Goal: Navigation & Orientation: Find specific page/section

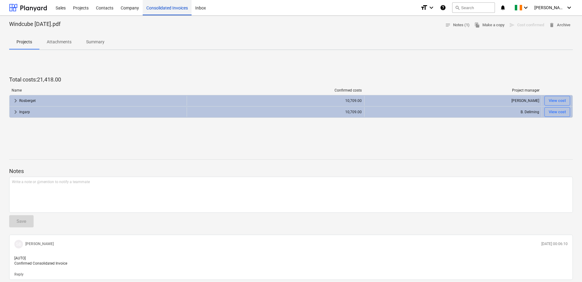
click at [176, 9] on div "Consolidated Invoices" at bounding box center [167, 8] width 49 height 16
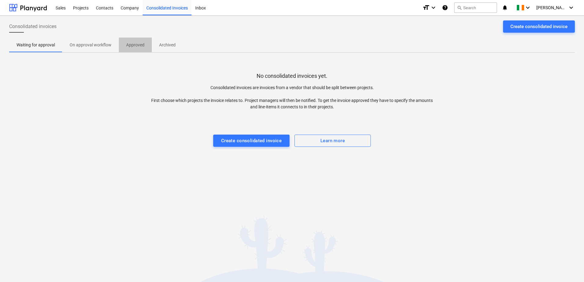
click at [123, 49] on span "Approved" at bounding box center [135, 45] width 33 height 10
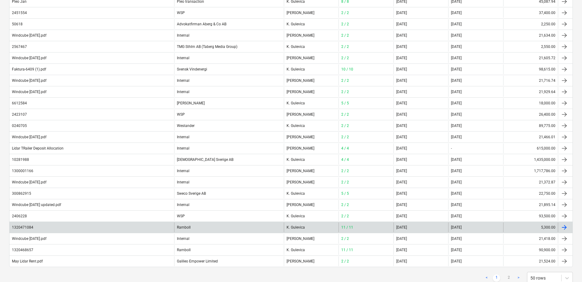
scroll to position [404, 0]
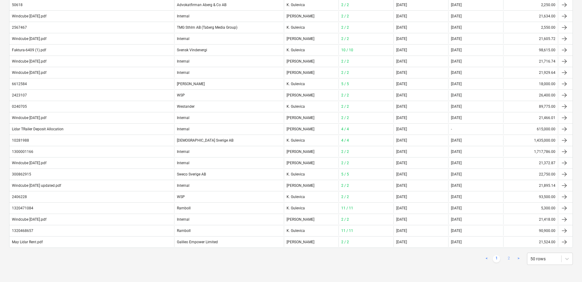
click at [510, 258] on link "2" at bounding box center [508, 258] width 7 height 7
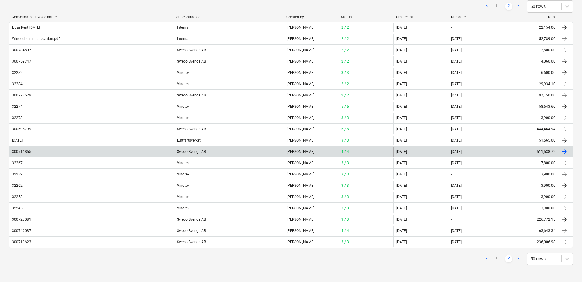
click at [196, 153] on div "Sweco Sverige AB" at bounding box center [229, 152] width 110 height 10
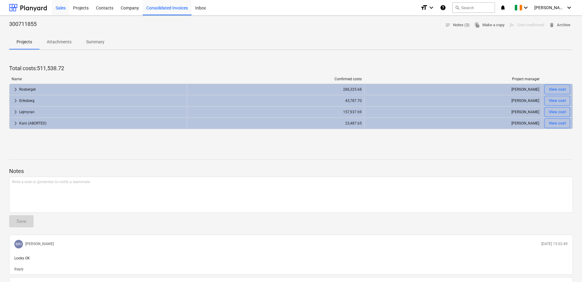
click at [56, 8] on div "Sales" at bounding box center [60, 8] width 17 height 16
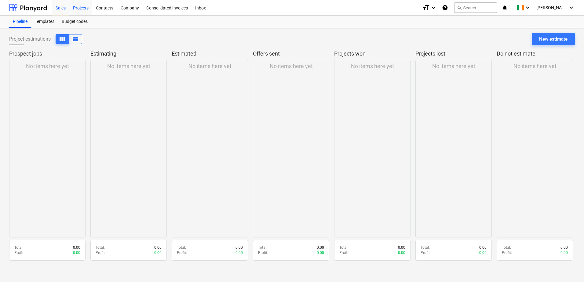
click at [89, 6] on div "Projects" at bounding box center [80, 8] width 23 height 16
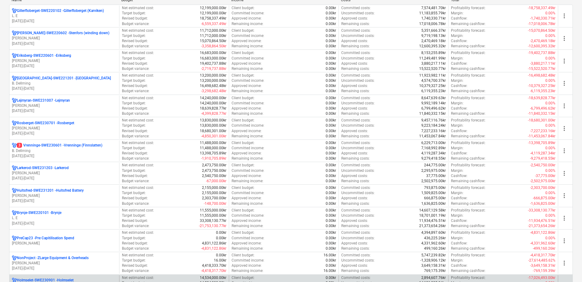
scroll to position [90, 0]
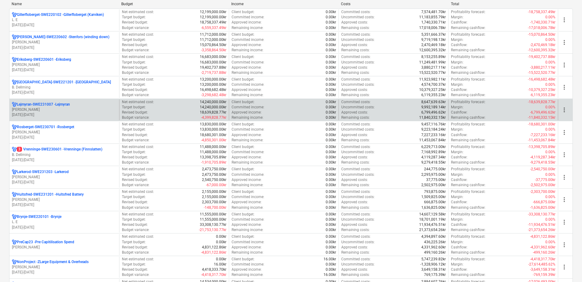
click at [59, 105] on p "Lejmyran-SWE231007 - Lejmyran" at bounding box center [43, 104] width 53 height 5
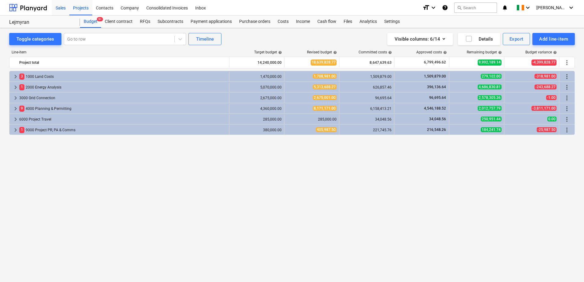
click at [60, 7] on div "Sales" at bounding box center [60, 8] width 17 height 16
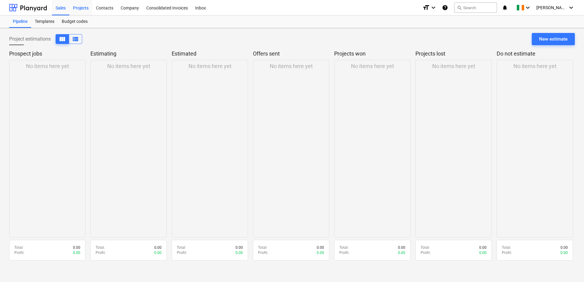
click at [82, 8] on div "Projects" at bounding box center [80, 8] width 23 height 16
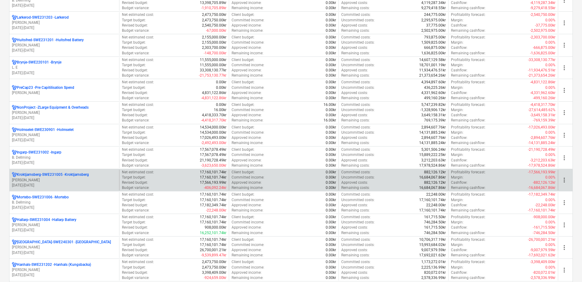
scroll to position [243, 0]
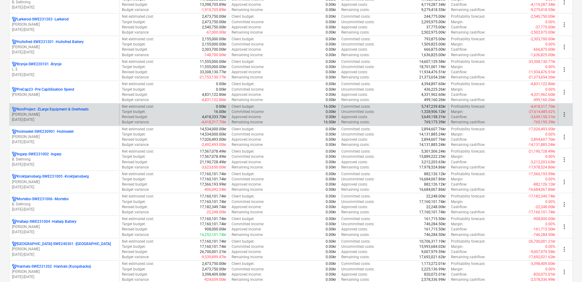
click at [77, 109] on p "NonProject - ZLarge Equipment & Overheads" at bounding box center [53, 109] width 72 height 5
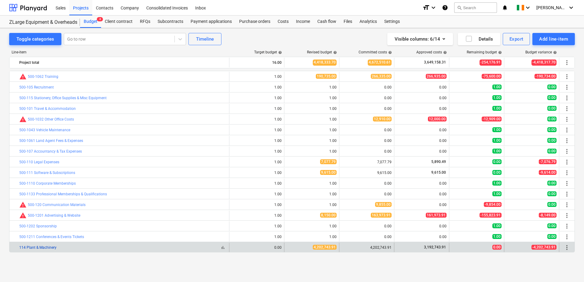
click at [44, 247] on link "114 Plant & Machinery" at bounding box center [37, 248] width 37 height 4
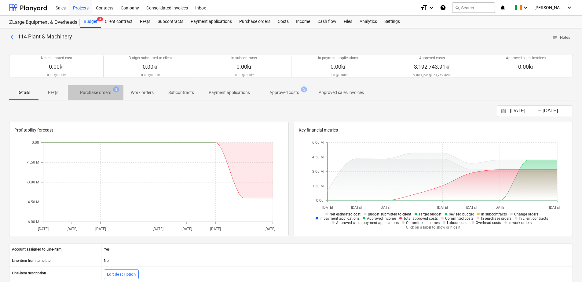
click at [104, 95] on p "Purchase orders" at bounding box center [95, 93] width 31 height 6
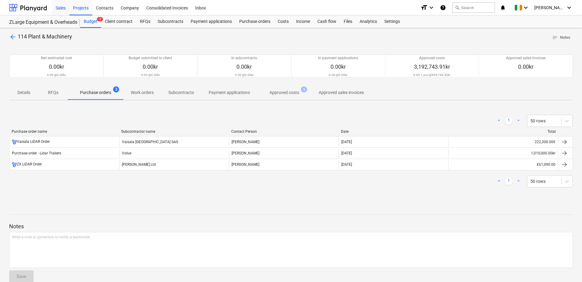
click at [62, 10] on div "Sales" at bounding box center [60, 8] width 17 height 16
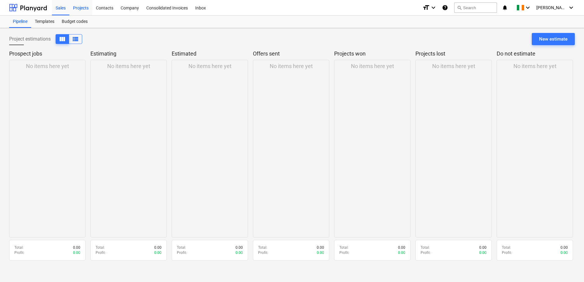
click at [81, 8] on div "Projects" at bounding box center [80, 8] width 23 height 16
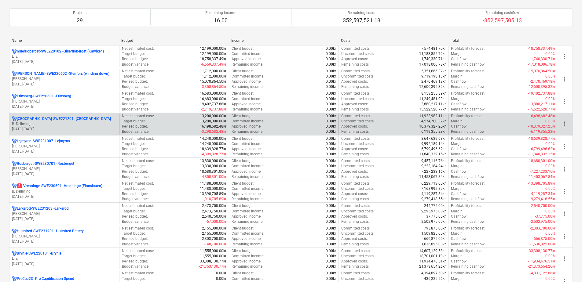
scroll to position [61, 0]
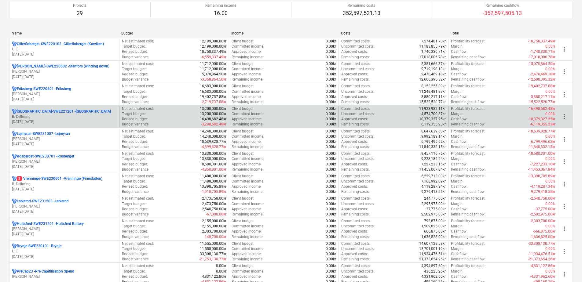
click at [63, 112] on p "[GEOGRAPHIC_DATA]-SWE221201 - [GEOGRAPHIC_DATA]" at bounding box center [64, 111] width 94 height 5
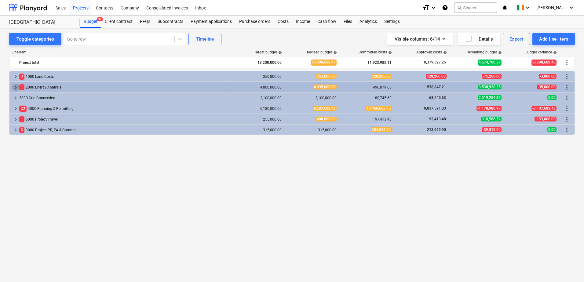
click at [15, 87] on span "keyboard_arrow_right" at bounding box center [15, 87] width 7 height 7
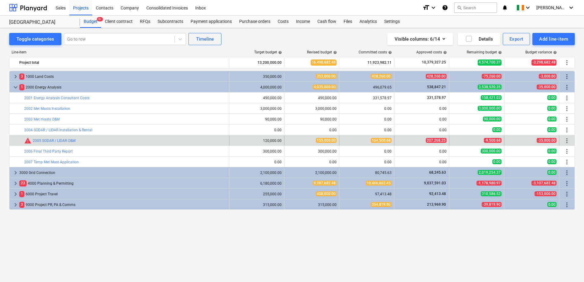
click at [439, 140] on span "207,268.25" at bounding box center [436, 140] width 21 height 5
click at [47, 141] on link "2005 SODAR / LIDAR O&M" at bounding box center [54, 141] width 43 height 4
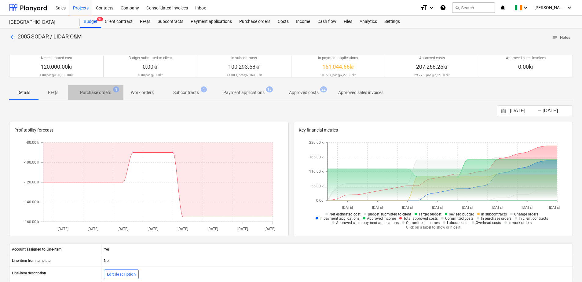
click at [106, 92] on p "Purchase orders" at bounding box center [95, 93] width 31 height 6
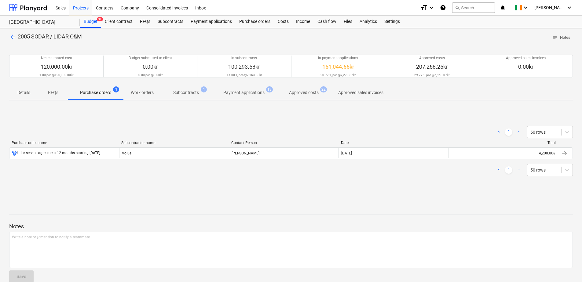
click at [187, 94] on p "Subcontracts" at bounding box center [186, 93] width 26 height 6
click at [234, 96] on p "Payment applications" at bounding box center [243, 93] width 41 height 6
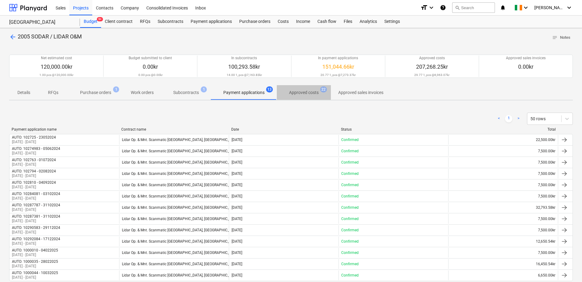
click at [296, 92] on p "Approved costs" at bounding box center [304, 93] width 30 height 6
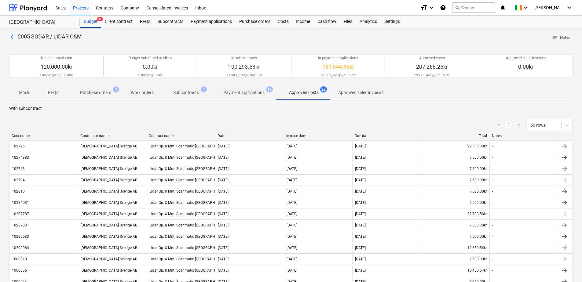
click at [355, 96] on span "Approved sales invoices" at bounding box center [361, 93] width 60 height 10
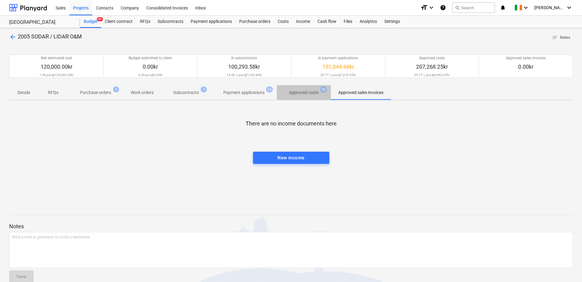
drag, startPoint x: 296, startPoint y: 94, endPoint x: 287, endPoint y: 94, distance: 8.6
click at [295, 94] on p "Approved costs" at bounding box center [304, 93] width 30 height 6
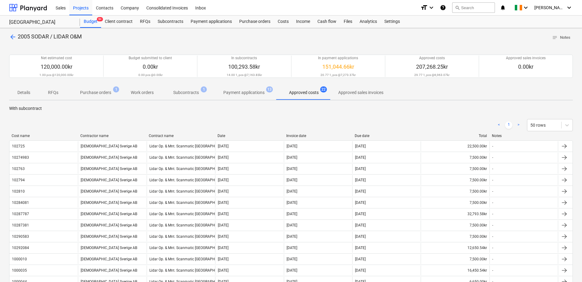
click at [243, 92] on p "Payment applications" at bounding box center [243, 93] width 41 height 6
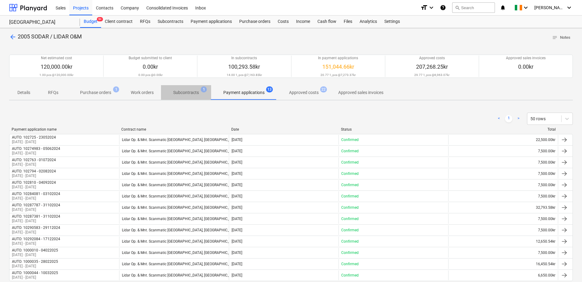
click at [192, 92] on p "Subcontracts" at bounding box center [186, 93] width 26 height 6
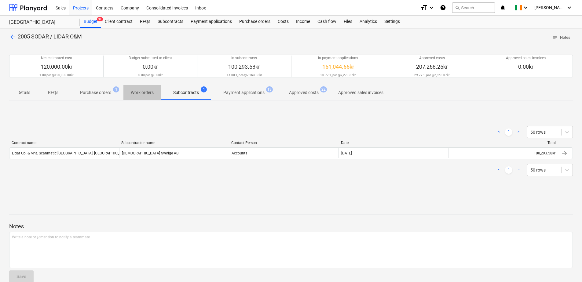
click at [143, 94] on p "Work orders" at bounding box center [142, 93] width 23 height 6
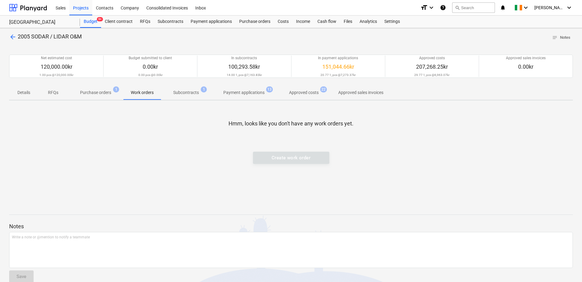
click at [97, 94] on p "Purchase orders" at bounding box center [95, 93] width 31 height 6
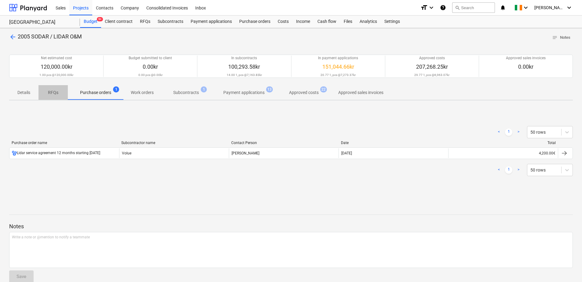
click at [57, 97] on span "RFQs" at bounding box center [52, 93] width 29 height 10
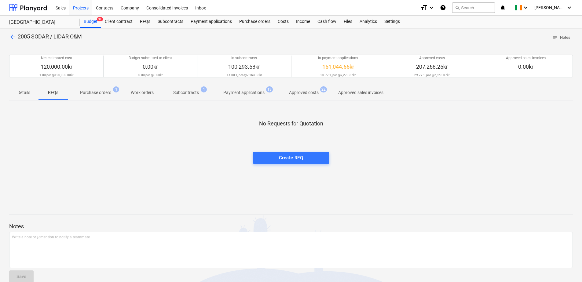
click at [25, 98] on button "Details" at bounding box center [23, 92] width 29 height 15
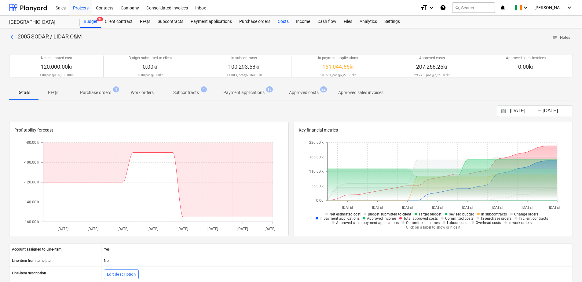
click at [282, 20] on div "Costs" at bounding box center [283, 22] width 18 height 12
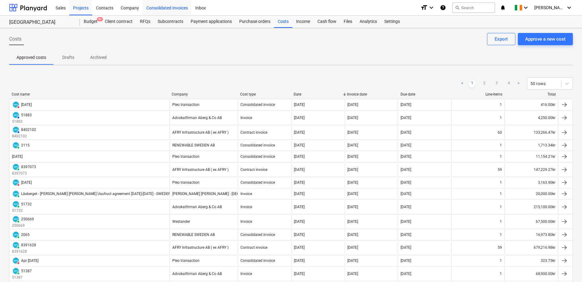
click at [167, 3] on div "Consolidated Invoices" at bounding box center [167, 8] width 49 height 16
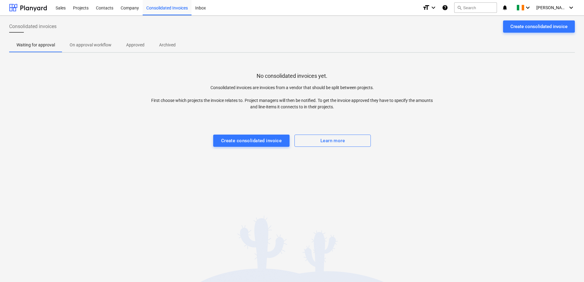
click at [126, 44] on p "Approved" at bounding box center [135, 45] width 18 height 6
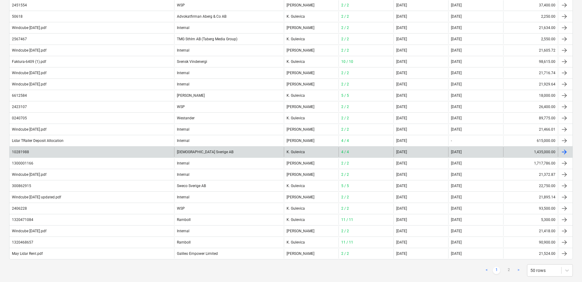
scroll to position [404, 0]
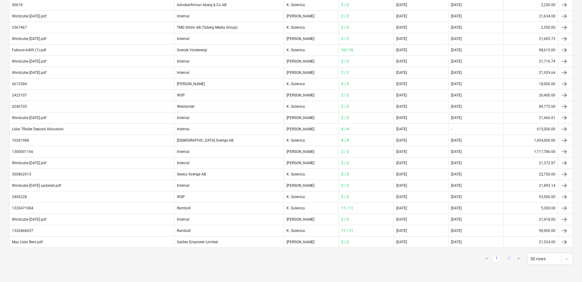
click at [511, 258] on link "2" at bounding box center [508, 258] width 7 height 7
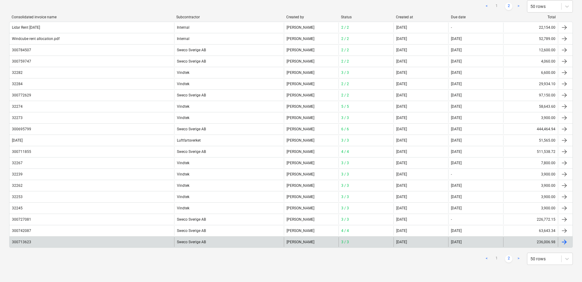
click at [197, 243] on div "Sweco Sverige AB" at bounding box center [229, 242] width 110 height 10
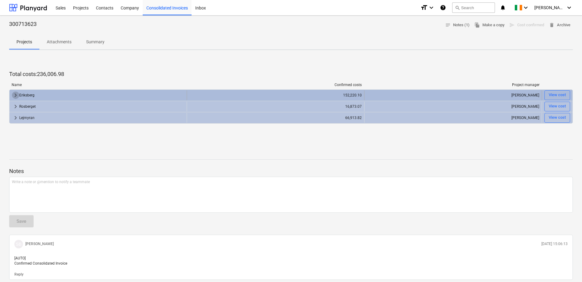
click at [15, 95] on span "keyboard_arrow_right" at bounding box center [15, 95] width 7 height 7
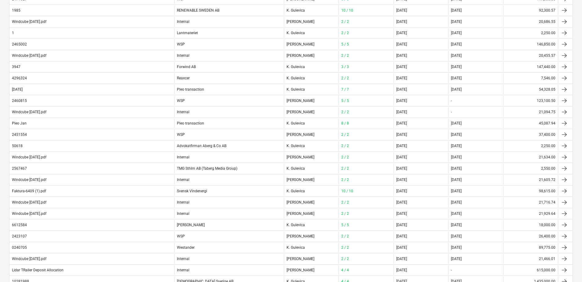
scroll to position [404, 0]
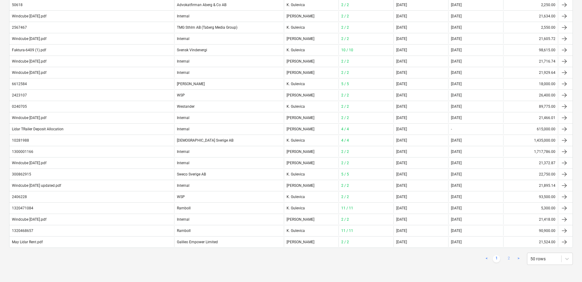
click at [510, 258] on link "2" at bounding box center [508, 258] width 7 height 7
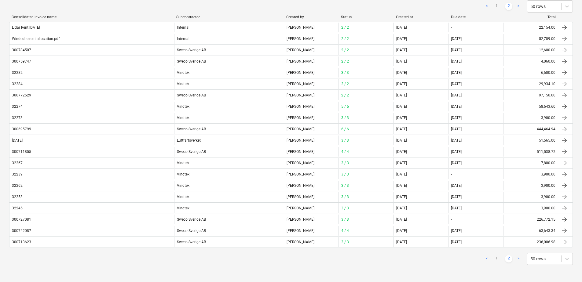
scroll to position [65, 0]
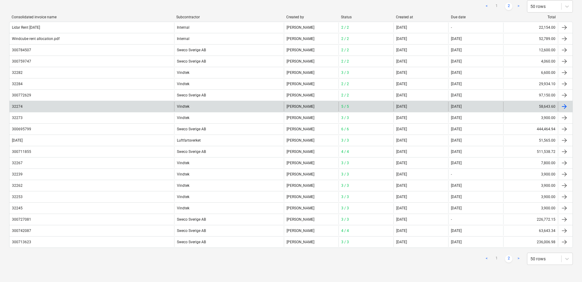
click at [185, 108] on div "Vindtek" at bounding box center [229, 107] width 110 height 10
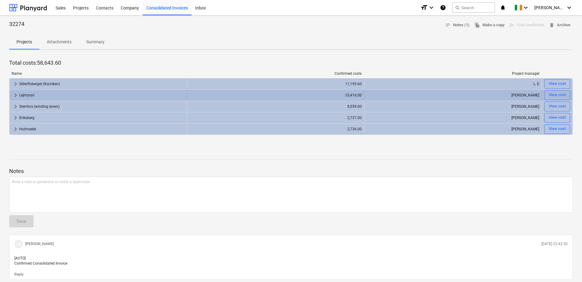
click at [15, 97] on span "keyboard_arrow_right" at bounding box center [15, 95] width 7 height 7
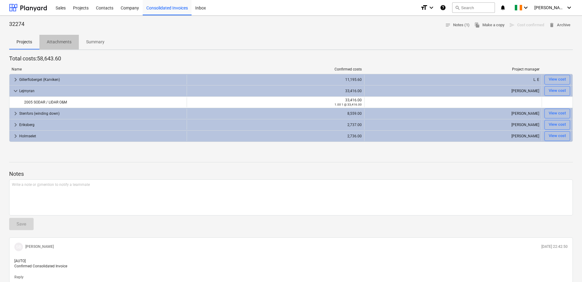
click at [57, 42] on p "Attachments" at bounding box center [59, 42] width 25 height 6
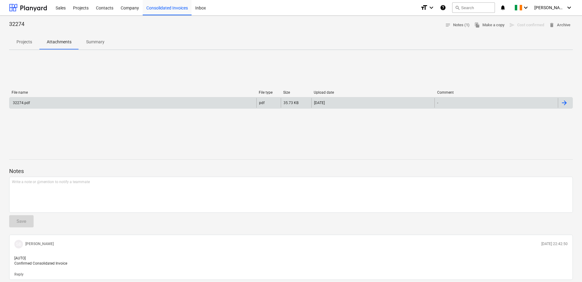
click at [18, 103] on div "32274.pdf" at bounding box center [21, 103] width 18 height 4
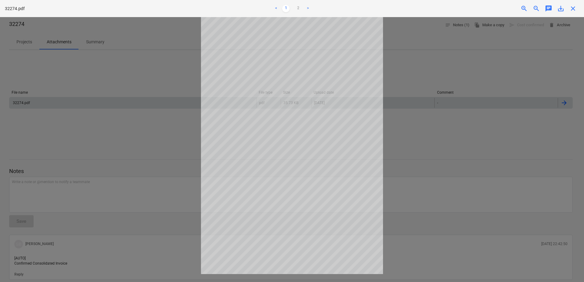
click at [163, 62] on div at bounding box center [292, 149] width 584 height 265
click at [573, 11] on span "close" at bounding box center [573, 8] width 7 height 7
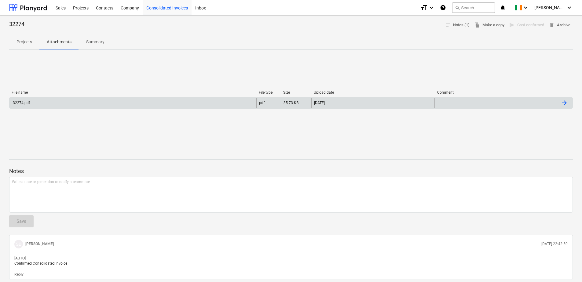
click at [61, 38] on span "Attachments" at bounding box center [58, 42] width 39 height 10
click at [29, 44] on p "Projects" at bounding box center [24, 42] width 16 height 6
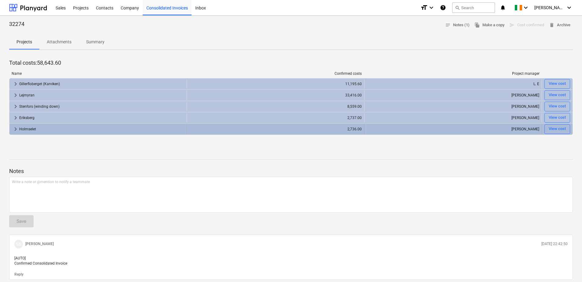
click at [16, 130] on span "keyboard_arrow_right" at bounding box center [15, 129] width 7 height 7
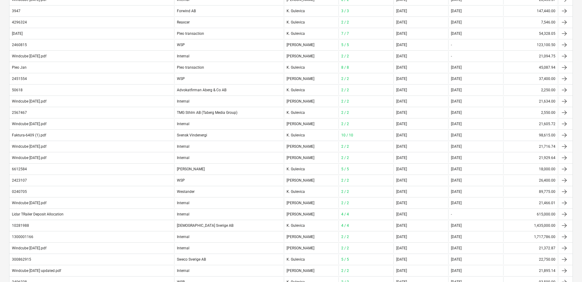
scroll to position [404, 0]
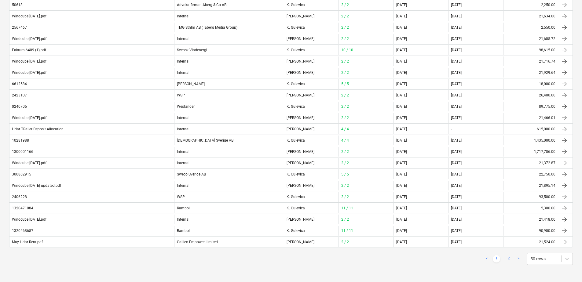
click at [507, 257] on link "2" at bounding box center [508, 258] width 7 height 7
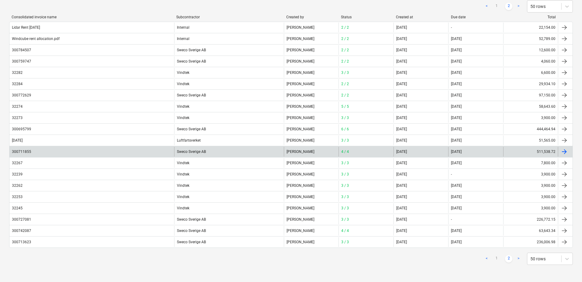
click at [194, 152] on div "Sweco Sverige AB" at bounding box center [229, 152] width 110 height 10
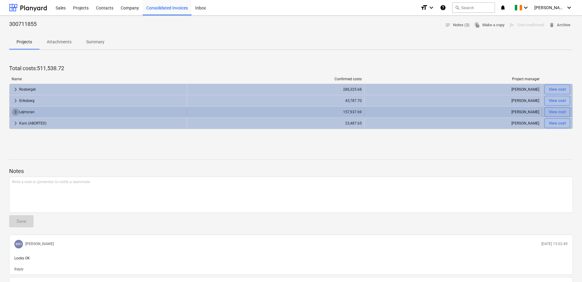
click at [14, 113] on span "keyboard_arrow_right" at bounding box center [15, 111] width 7 height 7
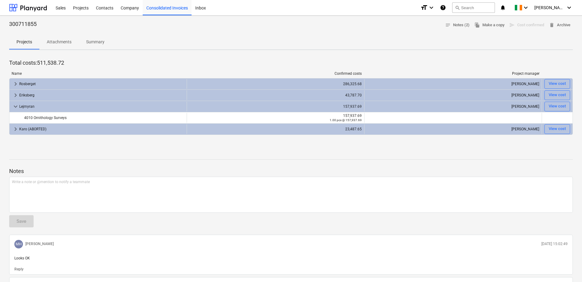
click at [62, 43] on p "Attachments" at bounding box center [59, 42] width 25 height 6
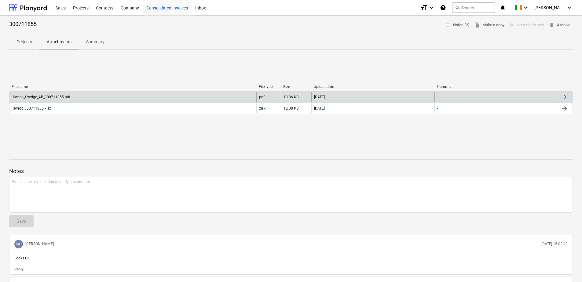
click at [49, 95] on div "Sweco_Sverige_AB_300711855.pdf" at bounding box center [41, 97] width 58 height 4
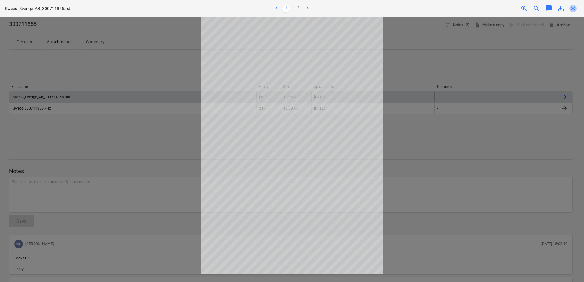
click at [574, 9] on span "close" at bounding box center [573, 8] width 7 height 7
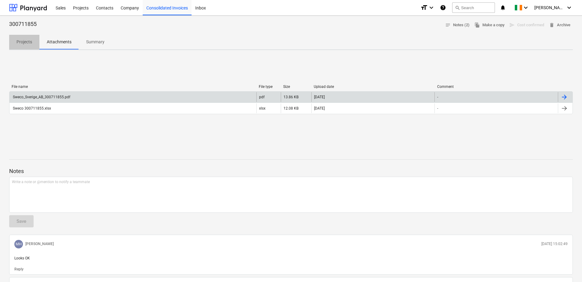
click at [23, 39] on p "Projects" at bounding box center [24, 42] width 16 height 6
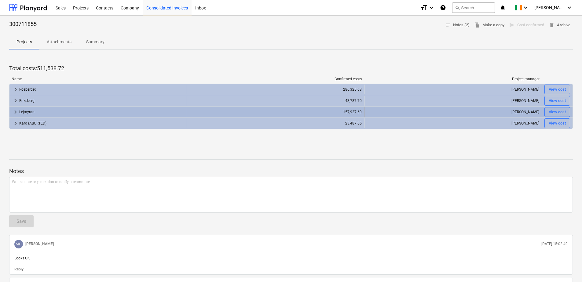
click at [15, 113] on span "keyboard_arrow_right" at bounding box center [15, 111] width 7 height 7
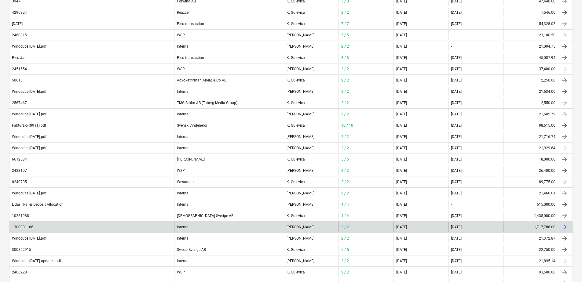
scroll to position [404, 0]
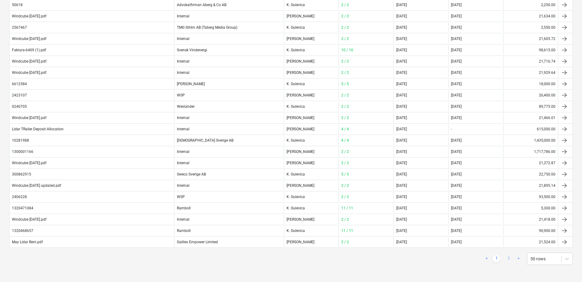
click at [508, 258] on link "2" at bounding box center [508, 258] width 7 height 7
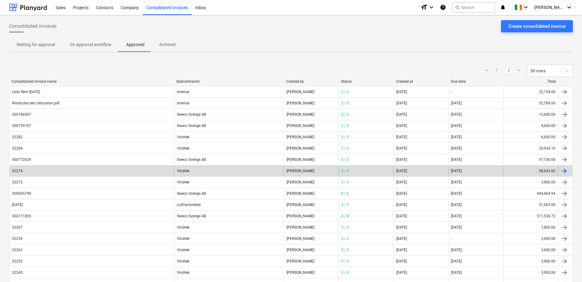
scroll to position [0, 0]
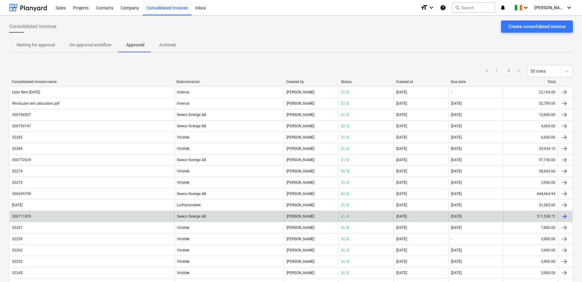
click at [188, 216] on div "Sweco Sverige AB" at bounding box center [229, 217] width 110 height 10
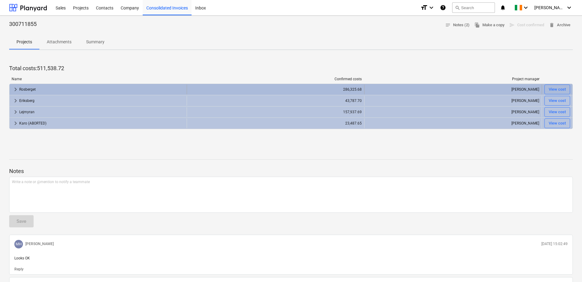
click at [15, 90] on span "keyboard_arrow_right" at bounding box center [15, 89] width 7 height 7
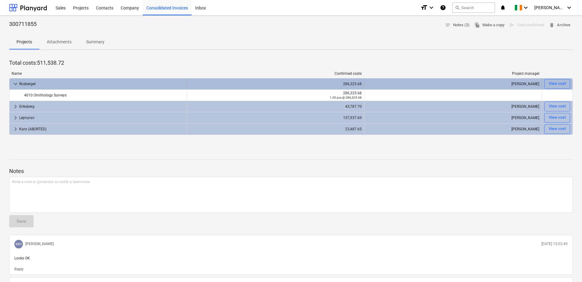
click at [16, 83] on span "keyboard_arrow_down" at bounding box center [15, 83] width 7 height 7
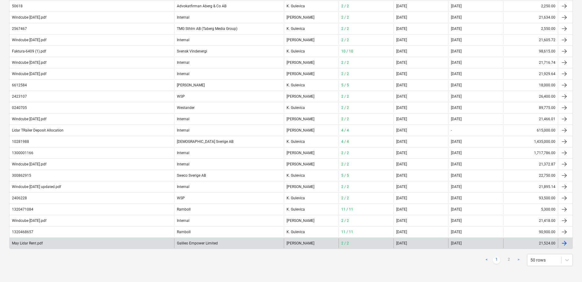
scroll to position [404, 0]
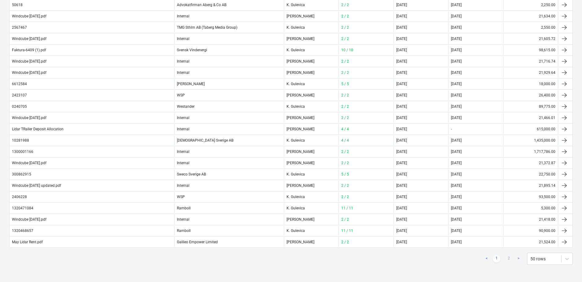
click at [510, 258] on link "2" at bounding box center [508, 258] width 7 height 7
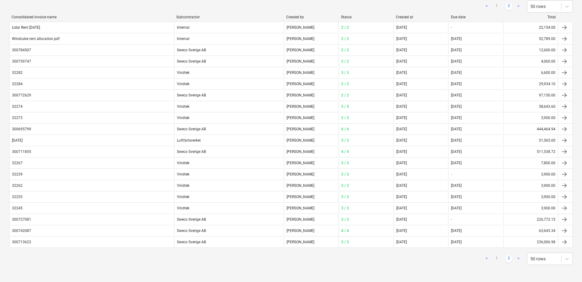
scroll to position [65, 0]
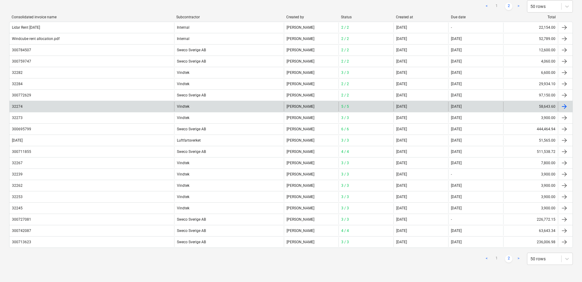
click at [181, 106] on div "Vindtek" at bounding box center [229, 107] width 110 height 10
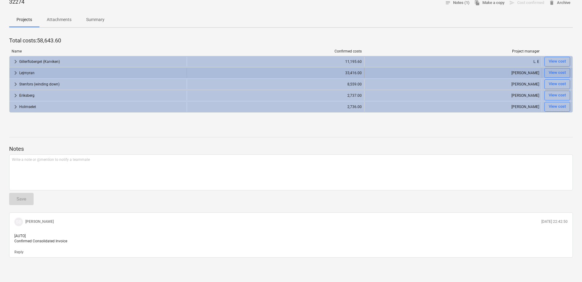
click at [16, 73] on span "keyboard_arrow_right" at bounding box center [15, 72] width 7 height 7
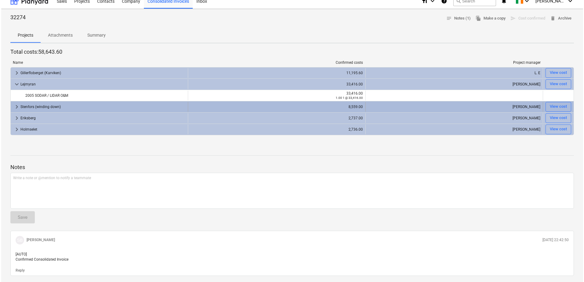
scroll to position [0, 0]
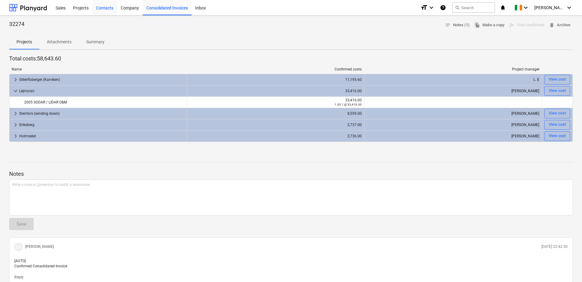
click at [109, 10] on div "Contacts" at bounding box center [104, 8] width 25 height 16
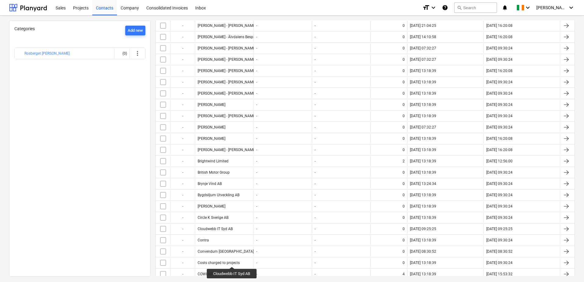
scroll to position [978, 0]
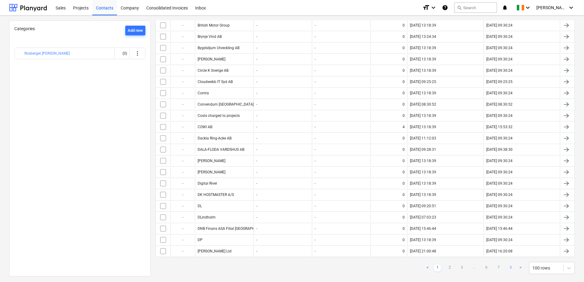
click at [509, 268] on link "8" at bounding box center [510, 268] width 7 height 7
checkbox input "false"
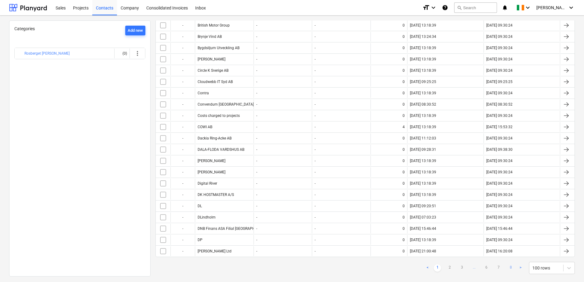
checkbox input "false"
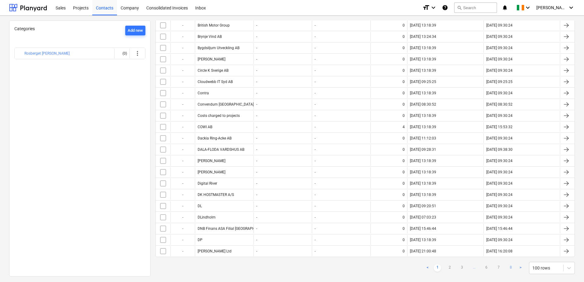
checkbox input "false"
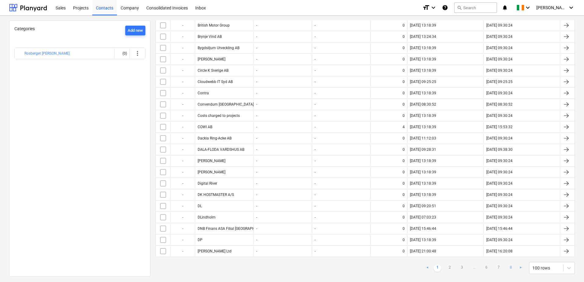
checkbox input "false"
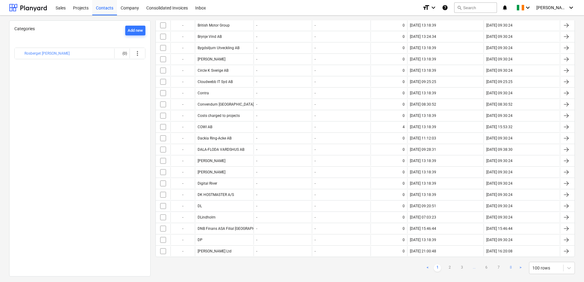
checkbox input "false"
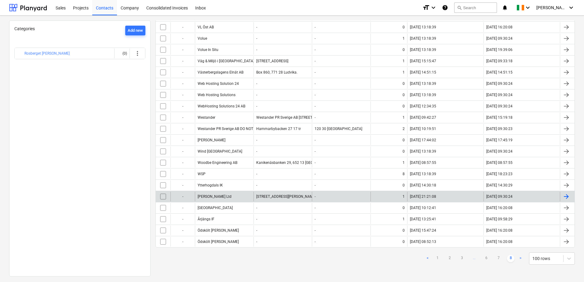
scroll to position [118, 0]
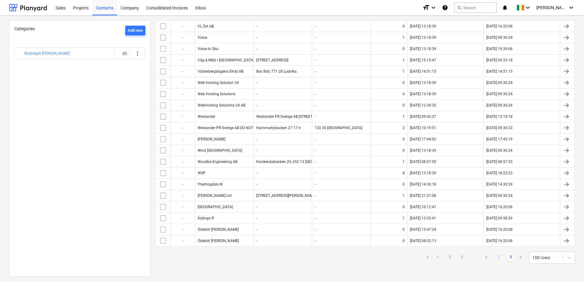
click at [498, 258] on link "7" at bounding box center [498, 257] width 7 height 7
checkbox input "false"
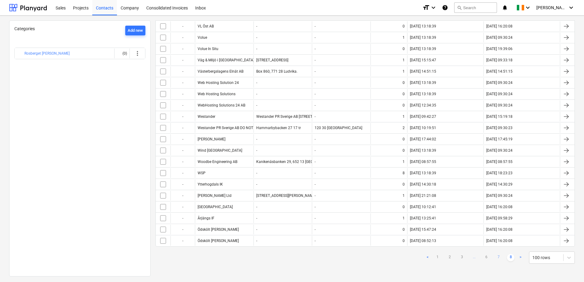
checkbox input "false"
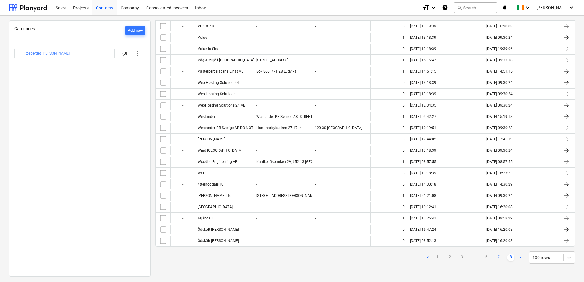
checkbox input "false"
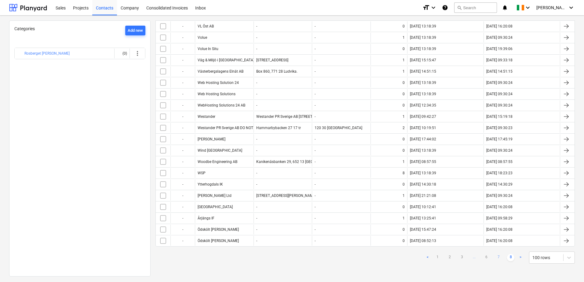
checkbox input "false"
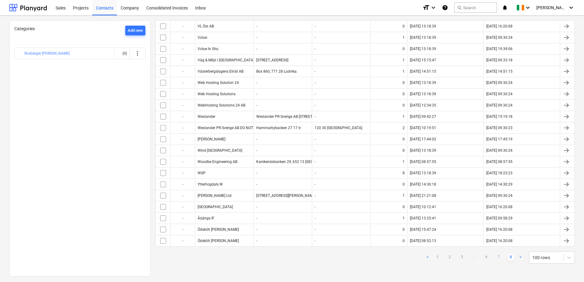
checkbox input "false"
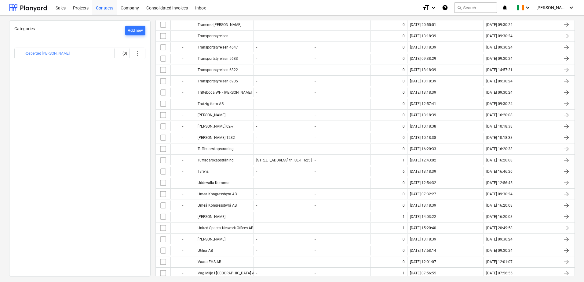
scroll to position [988, 0]
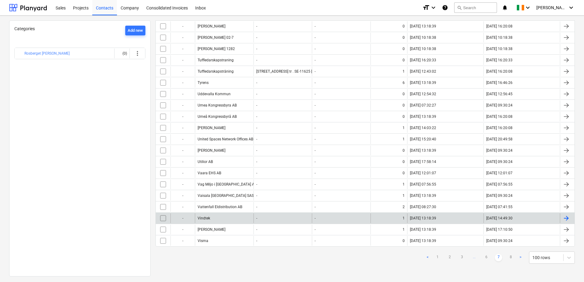
click at [204, 218] on div "Vindtek" at bounding box center [204, 218] width 13 height 4
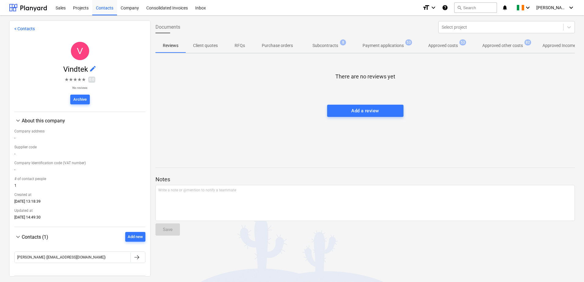
click at [336, 41] on span "Subcontracts 8" at bounding box center [325, 45] width 50 height 11
